Goal: Find specific page/section: Find specific page/section

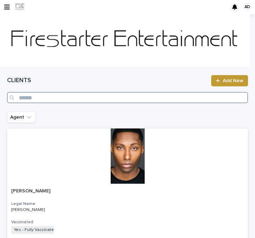
click at [101, 96] on input "Search" at bounding box center [127, 97] width 241 height 11
type input "**********"
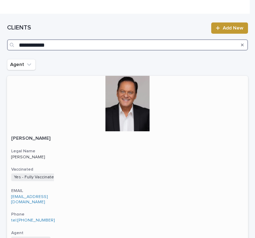
scroll to position [143, 0]
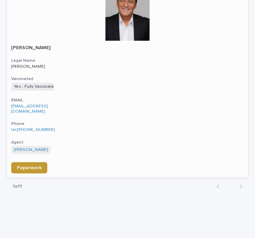
click at [68, 90] on div "Randal Keith Legal Name Randal Noah Keith Vaccinated Yes - Fully Vaccinated + 0…" at bounding box center [127, 109] width 241 height 137
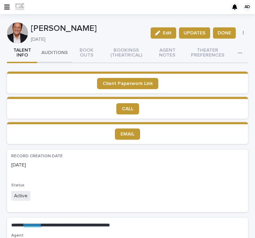
click at [81, 46] on button "BOOK OUTS" at bounding box center [86, 53] width 29 height 20
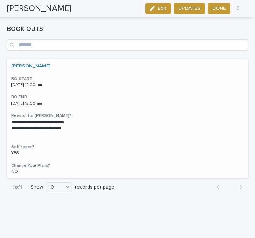
scroll to position [45, 0]
